Goal: Information Seeking & Learning: Learn about a topic

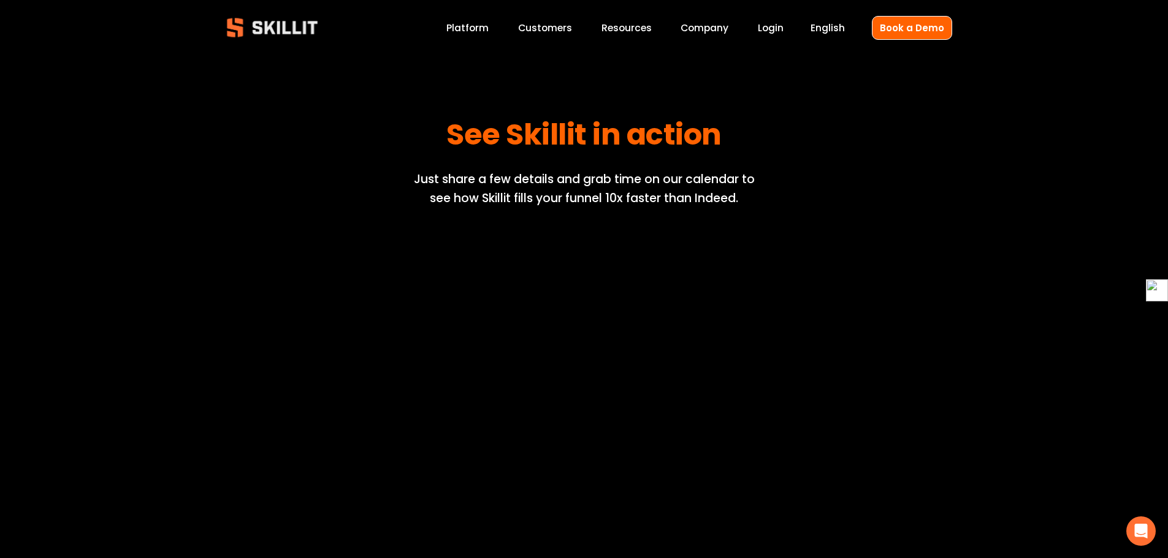
click at [548, 26] on link "Customers" at bounding box center [545, 28] width 54 height 17
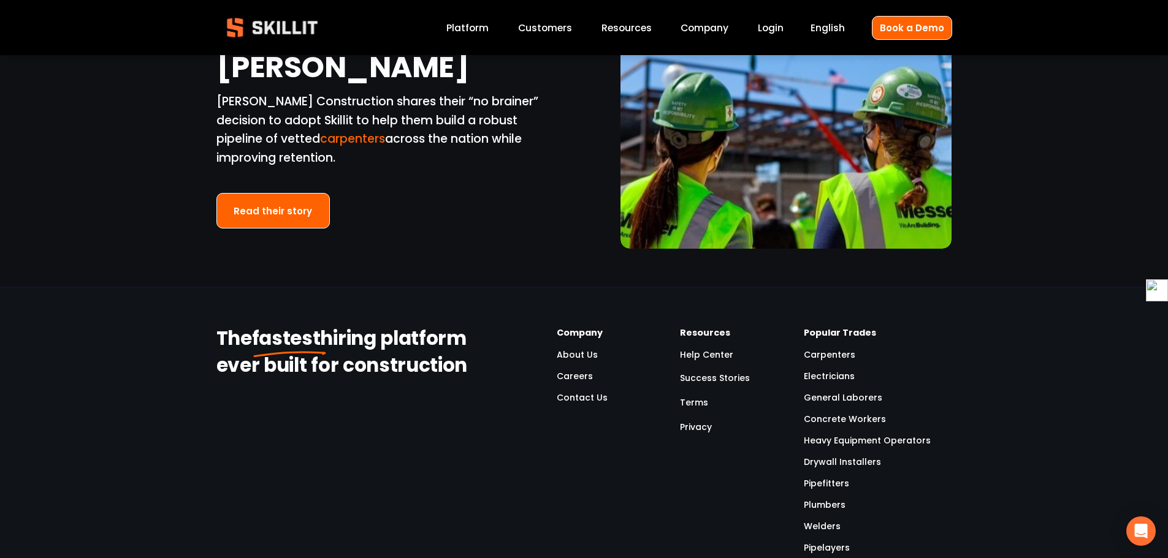
scroll to position [2819, 0]
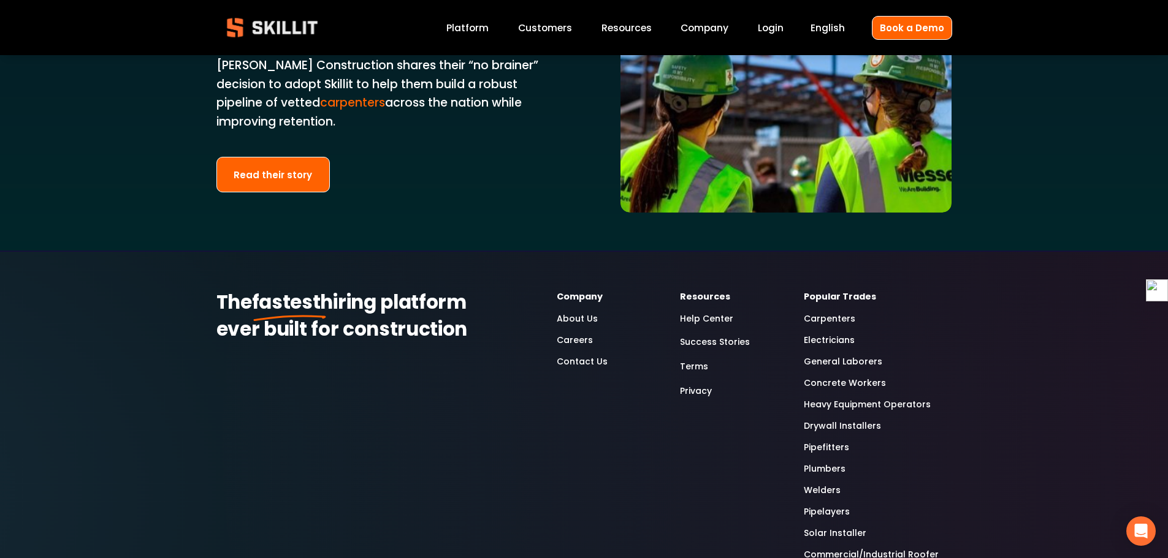
click at [818, 333] on link "Electricians" at bounding box center [829, 340] width 51 height 14
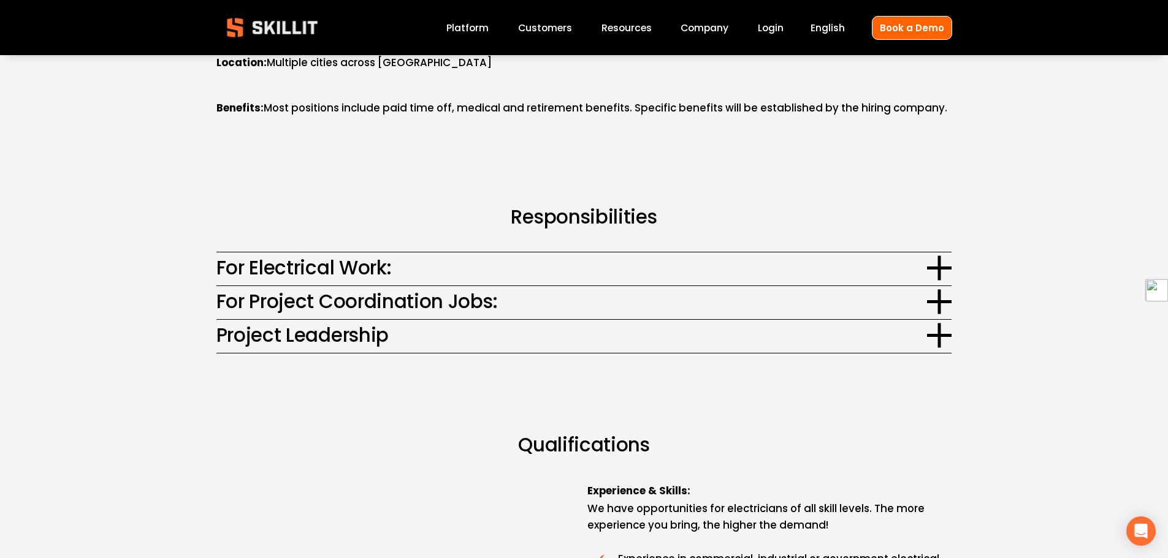
scroll to position [736, 0]
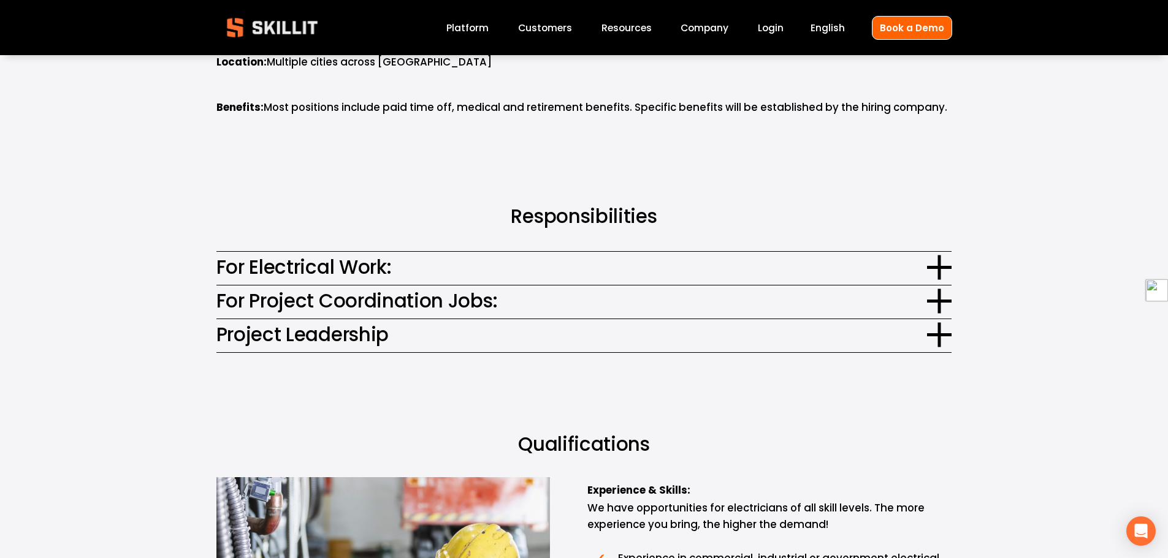
click at [411, 264] on span "For Electrical Work:" at bounding box center [571, 267] width 711 height 29
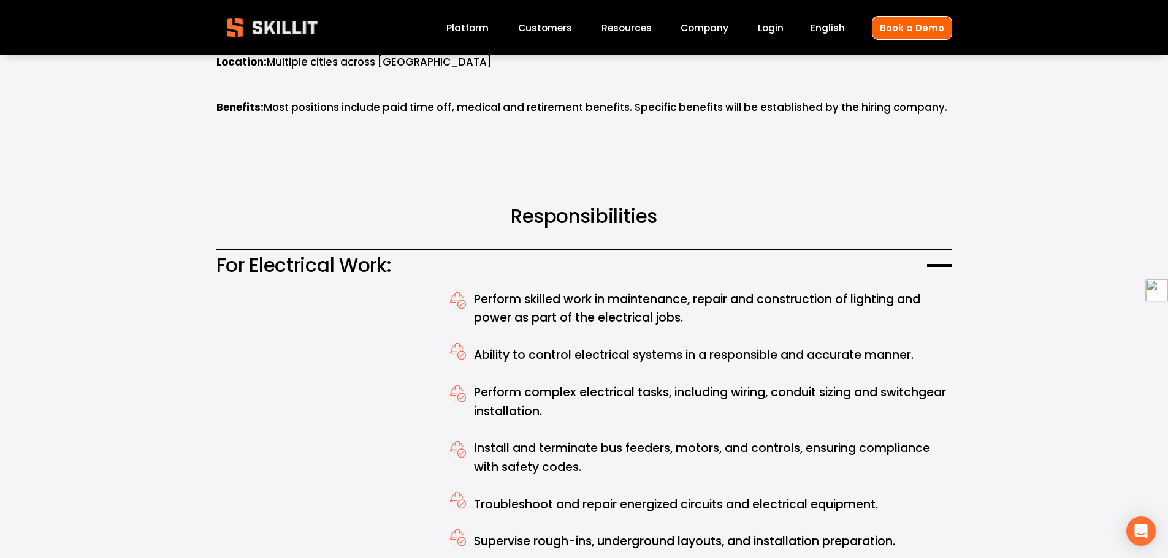
click at [411, 264] on span "For Electrical Work:" at bounding box center [571, 265] width 711 height 29
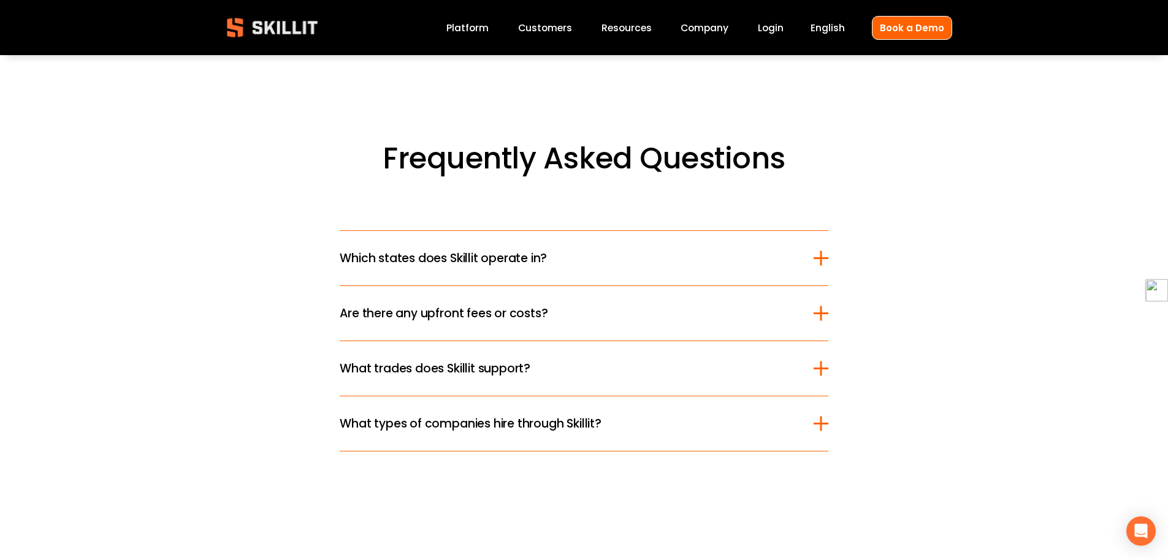
scroll to position [3432, 0]
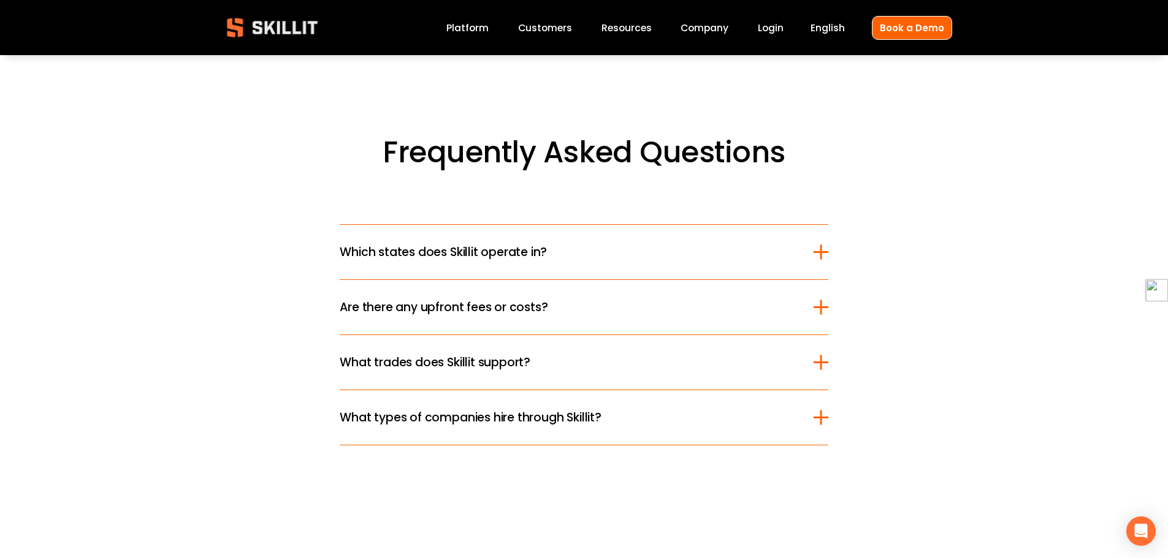
click at [474, 250] on span "Which states does Skillit operate in?" at bounding box center [576, 252] width 473 height 18
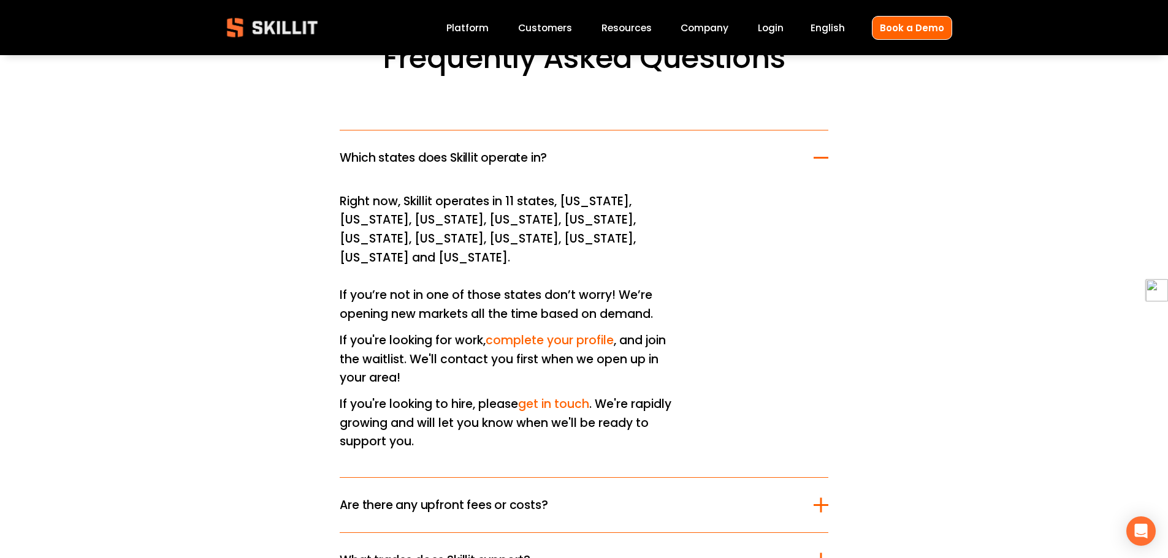
scroll to position [3555, 0]
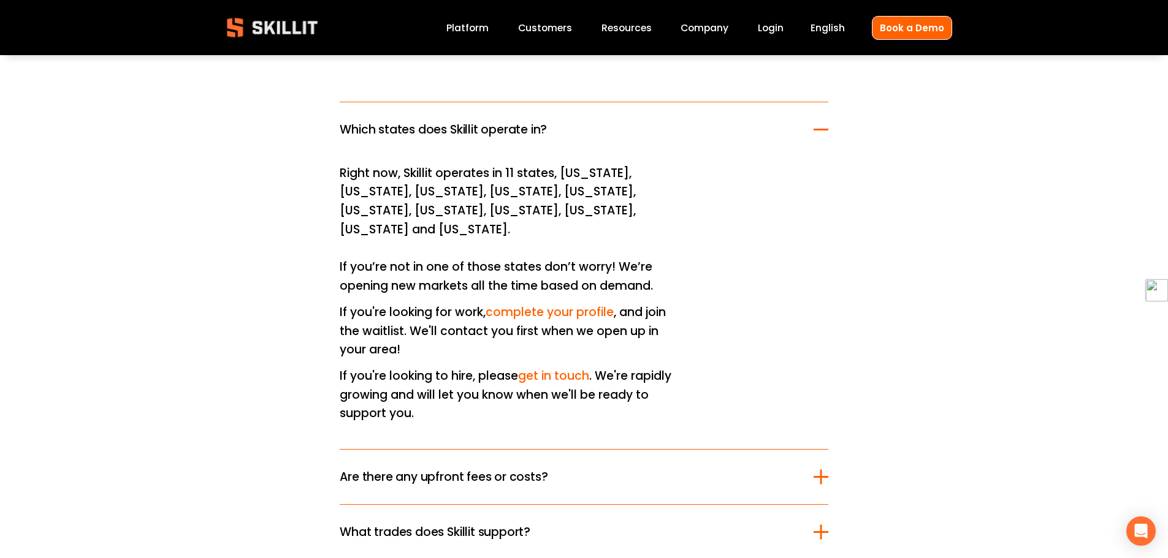
click at [535, 131] on span "Which states does Skillit operate in?" at bounding box center [576, 130] width 473 height 18
